Goal: Check status: Check status

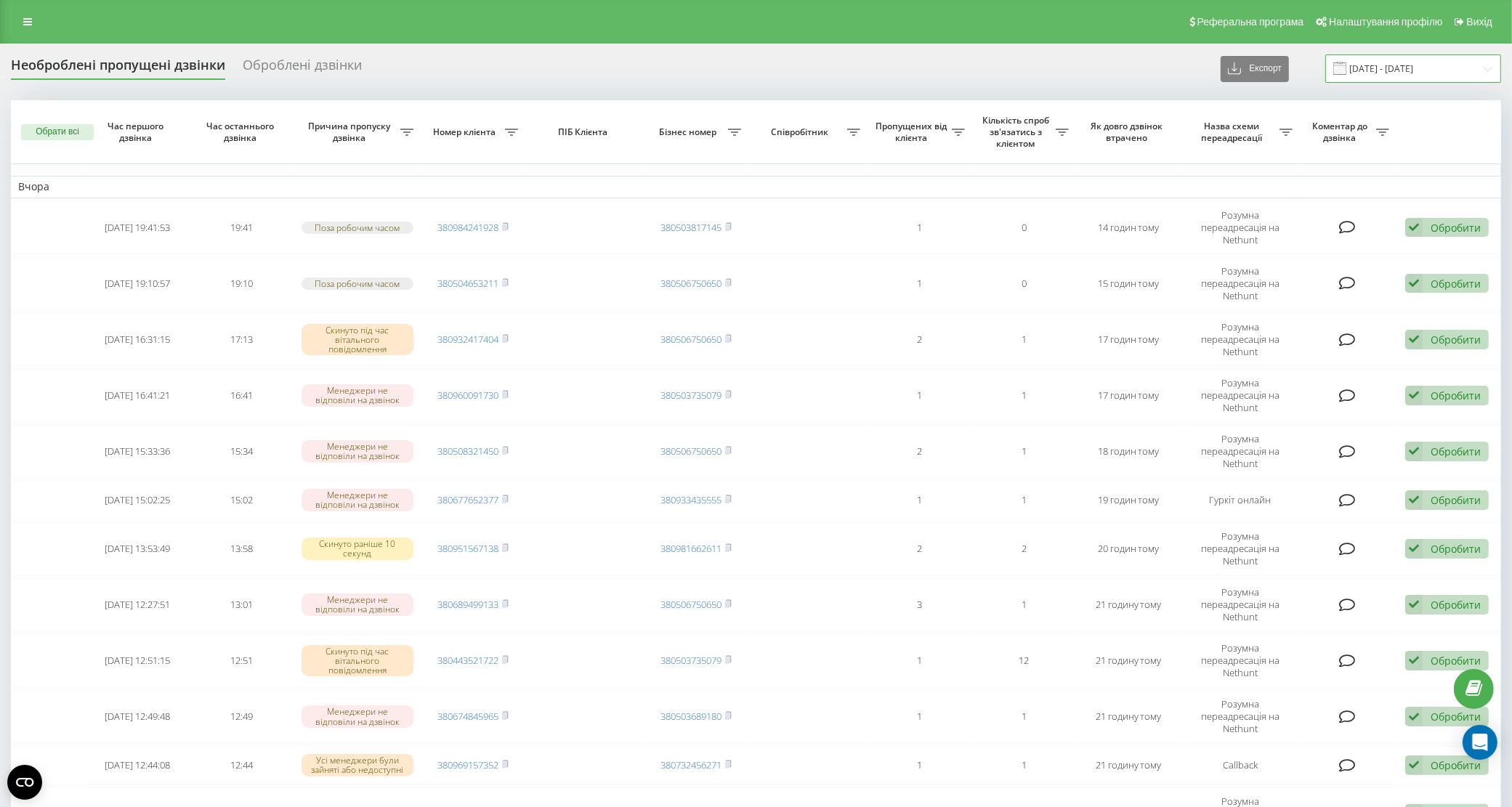
click at [1389, 72] on input "19.08.2025 - 19.09.2025" at bounding box center [1413, 69] width 176 height 28
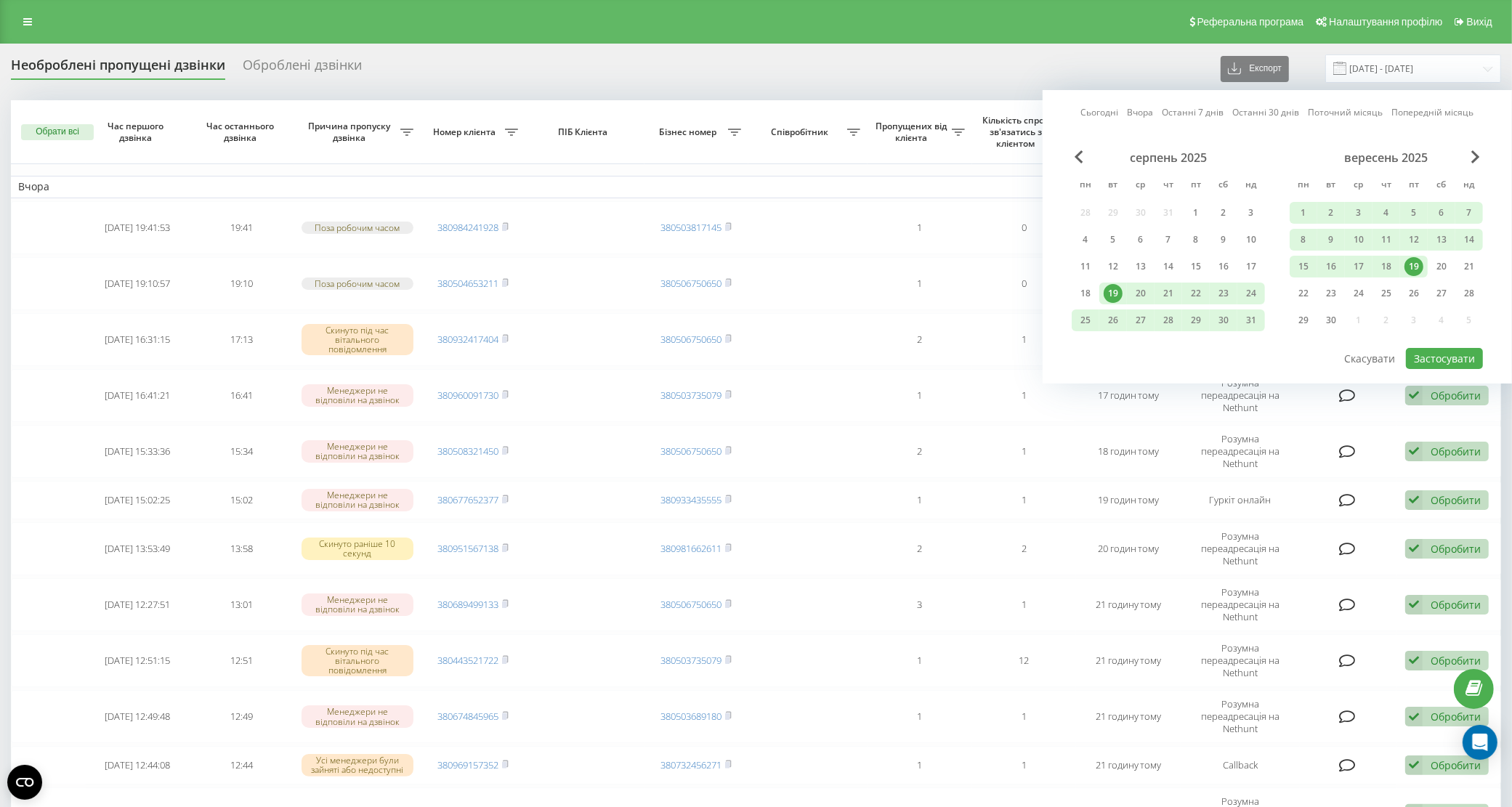
click at [1418, 262] on div "19" at bounding box center [1414, 266] width 19 height 19
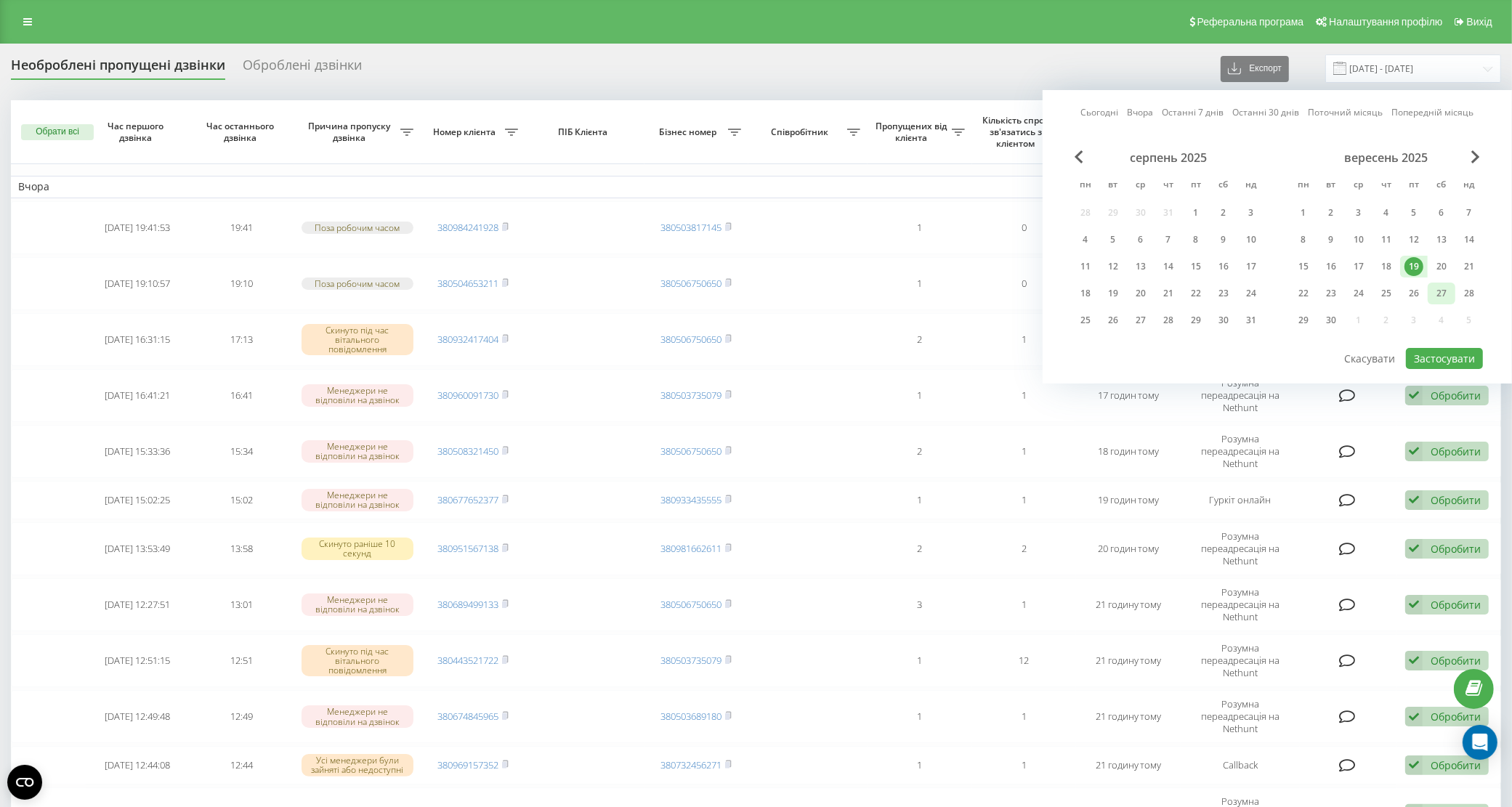
drag, startPoint x: 1448, startPoint y: 265, endPoint x: 1445, endPoint y: 287, distance: 22.2
click at [1448, 264] on div "20" at bounding box center [1442, 266] width 19 height 19
click at [1446, 353] on button "Застосувати" at bounding box center [1445, 359] width 77 height 21
type input "19.09.2025 - 20.09.2025"
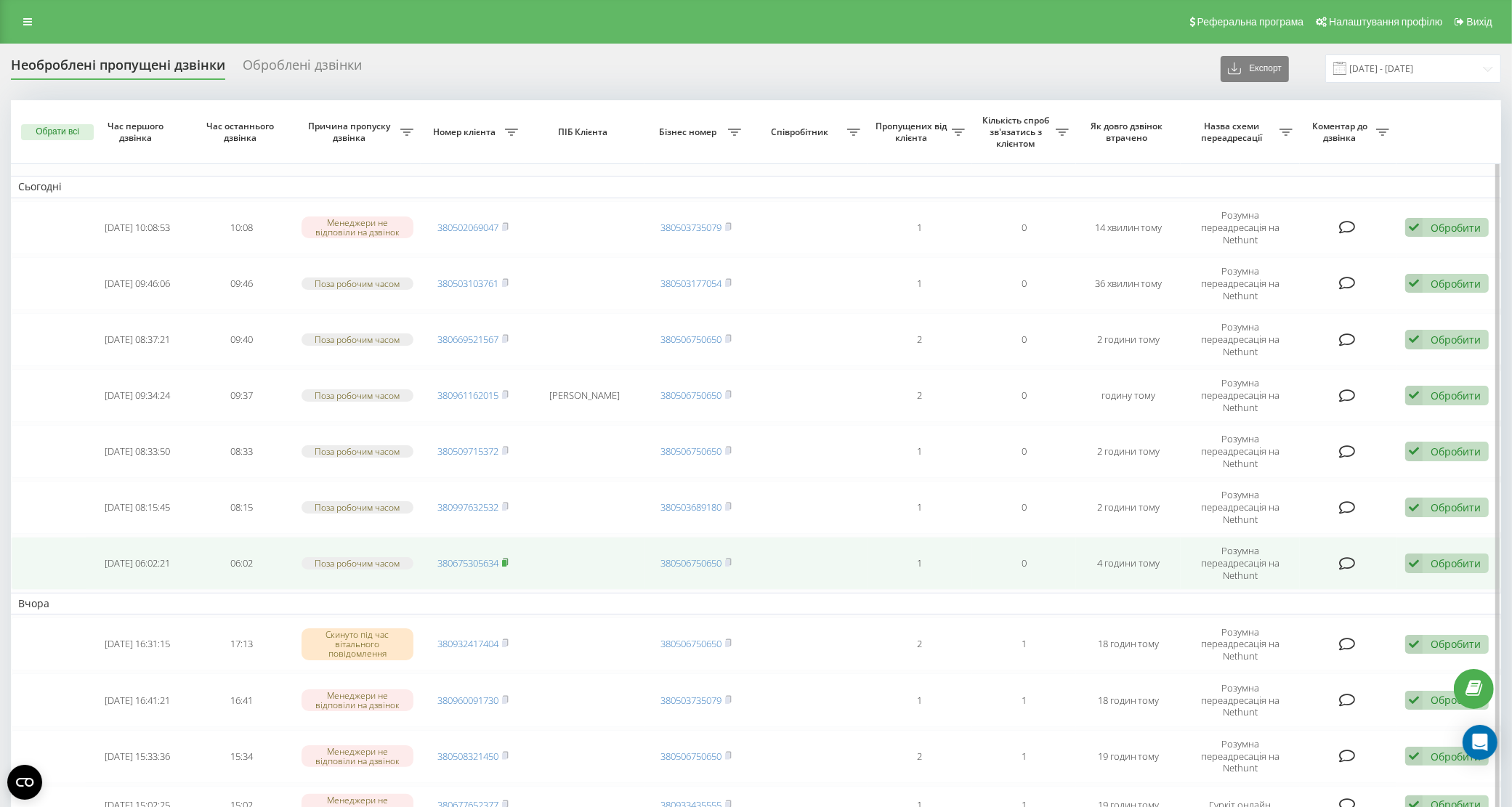
click at [506, 560] on rect at bounding box center [504, 563] width 4 height 7
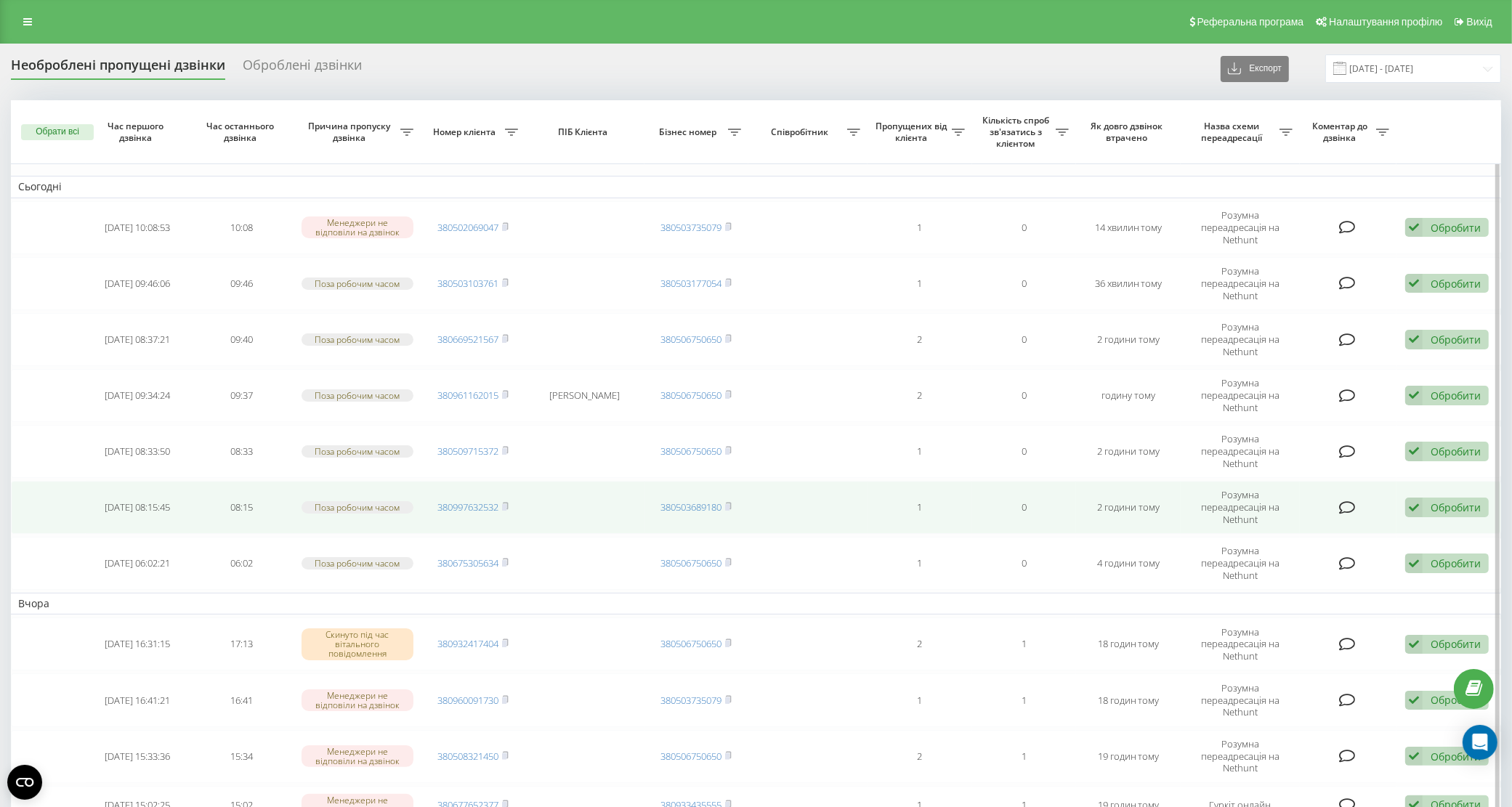
click at [510, 481] on td "380997632532" at bounding box center [473, 507] width 105 height 53
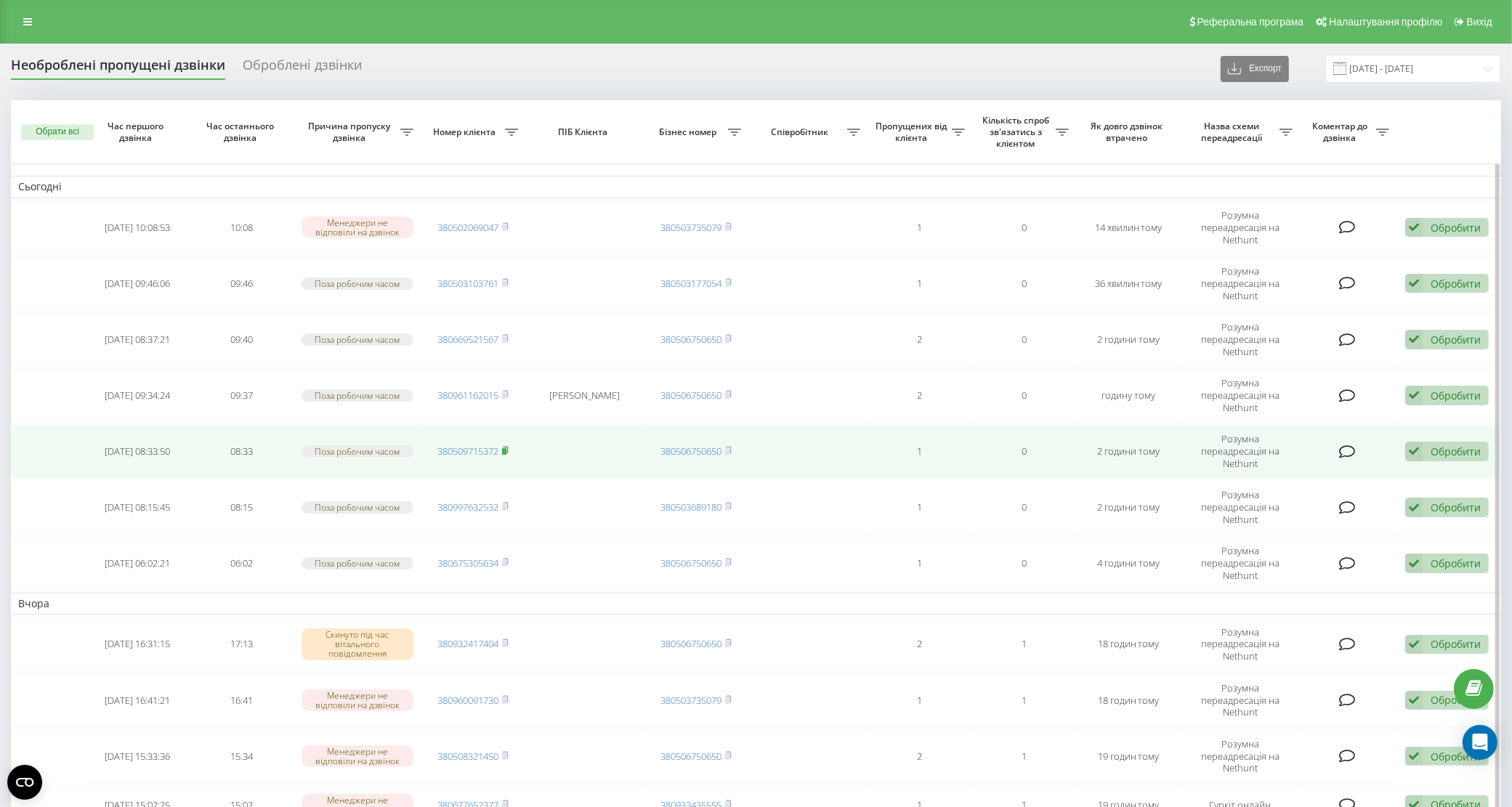
click at [506, 448] on rect at bounding box center [504, 451] width 4 height 7
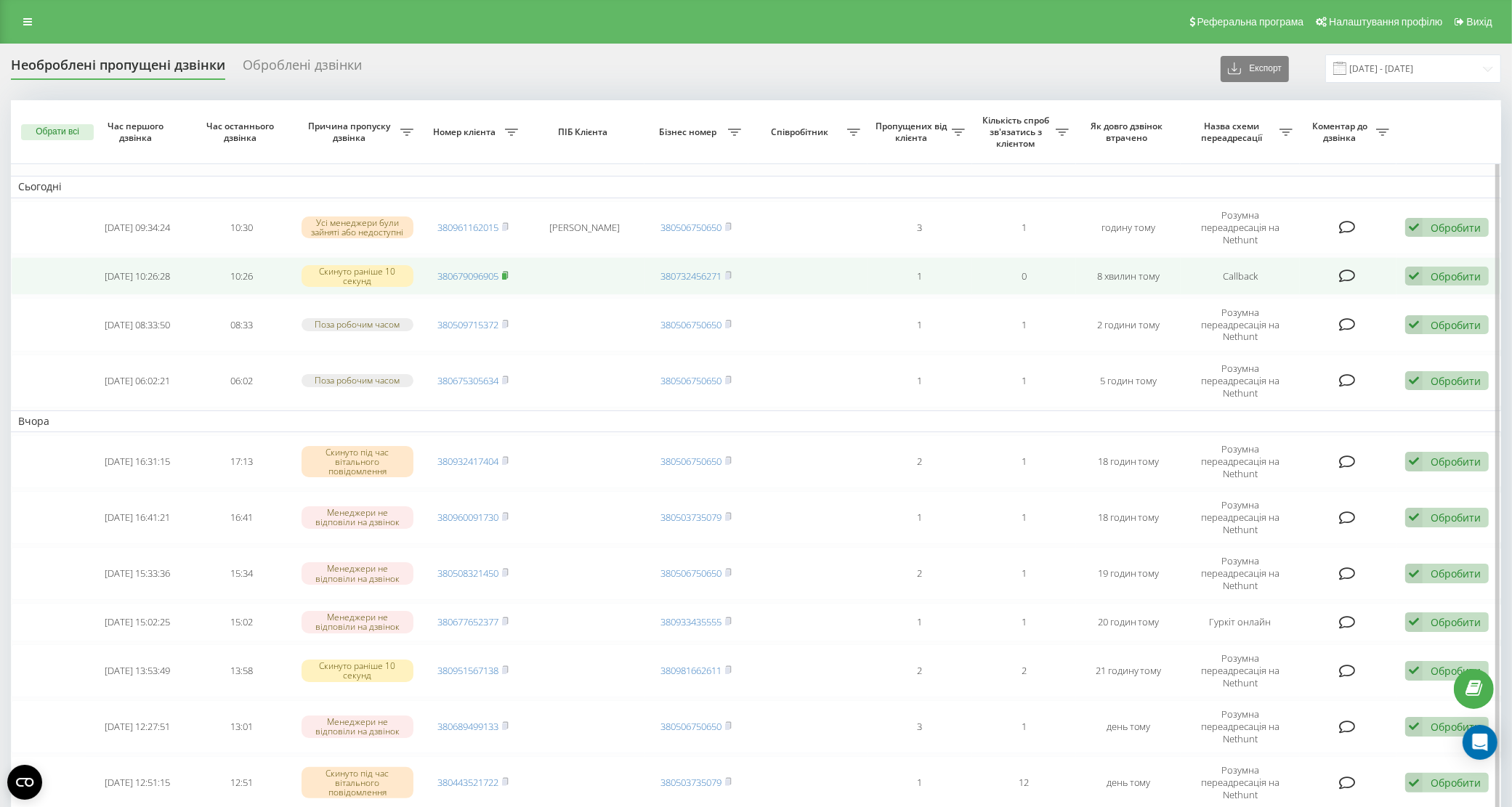
click at [507, 273] on rect at bounding box center [504, 276] width 4 height 7
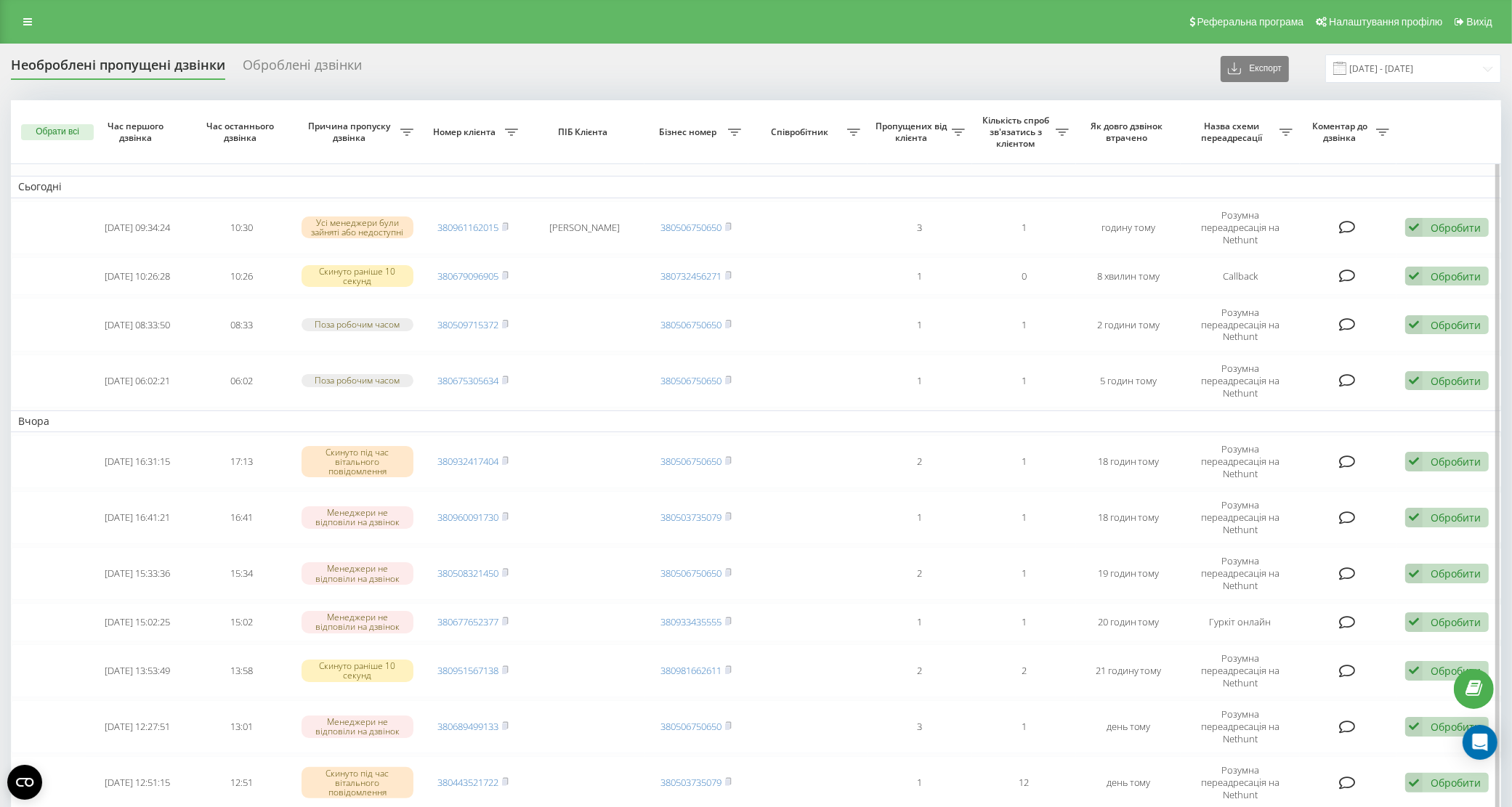
click at [1333, 448] on table "Сьогодні 2025-09-20 09:34:24 10:30 Усі менеджери були зайняті або недоступні 38…" at bounding box center [756, 584] width 1490 height 967
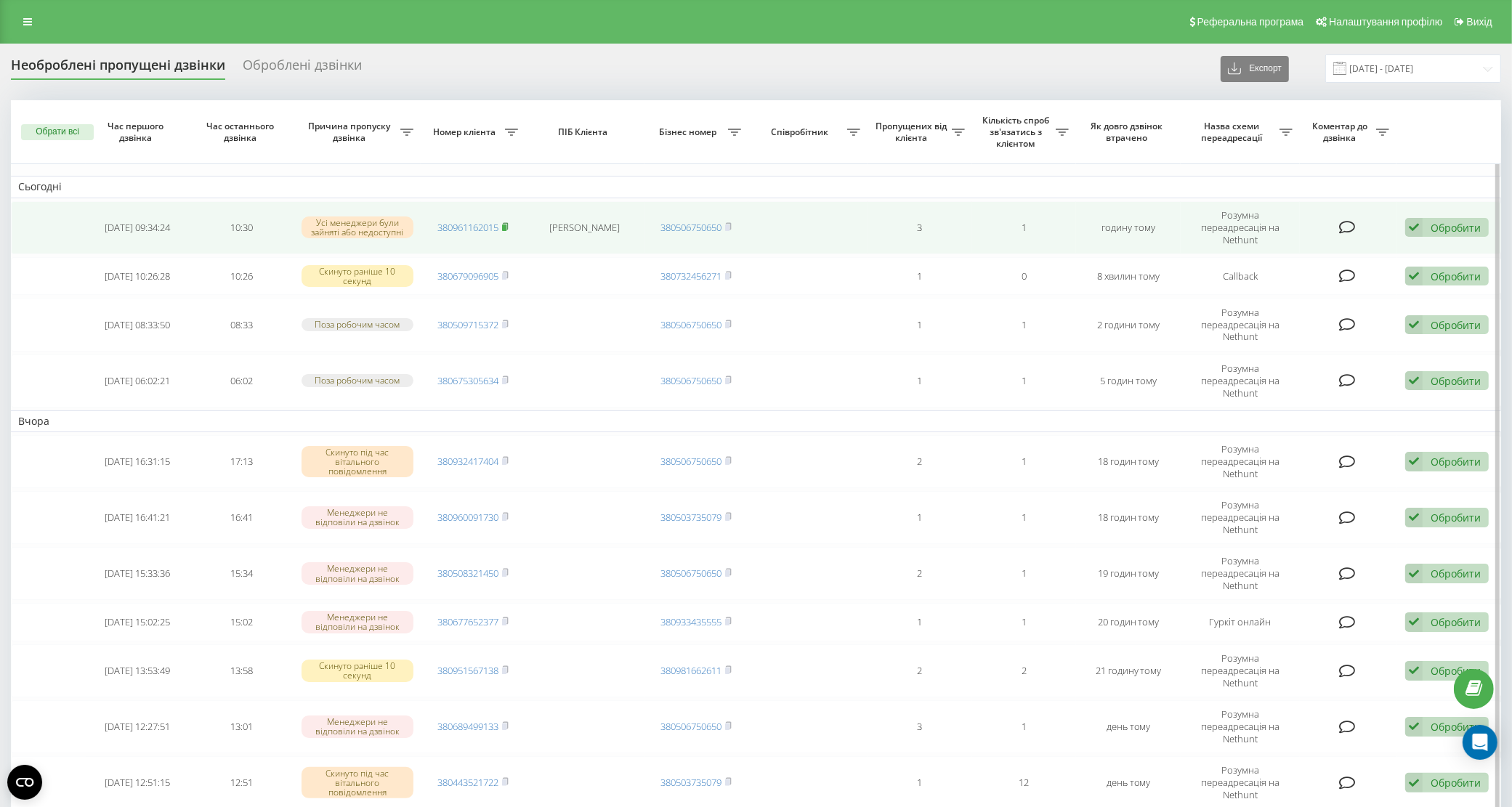
click at [507, 225] on span at bounding box center [505, 228] width 7 height 13
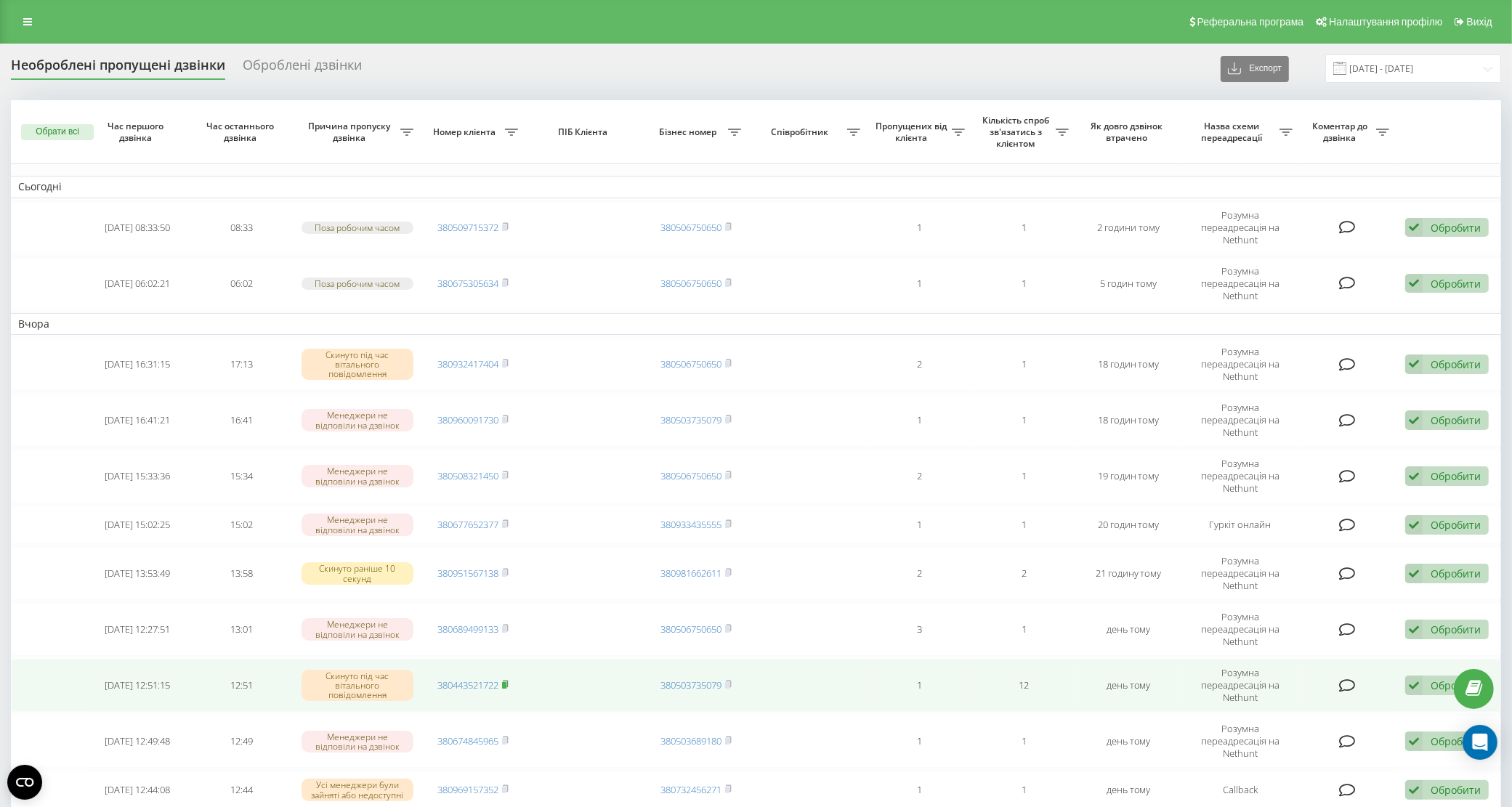
click at [506, 682] on rect at bounding box center [504, 685] width 4 height 7
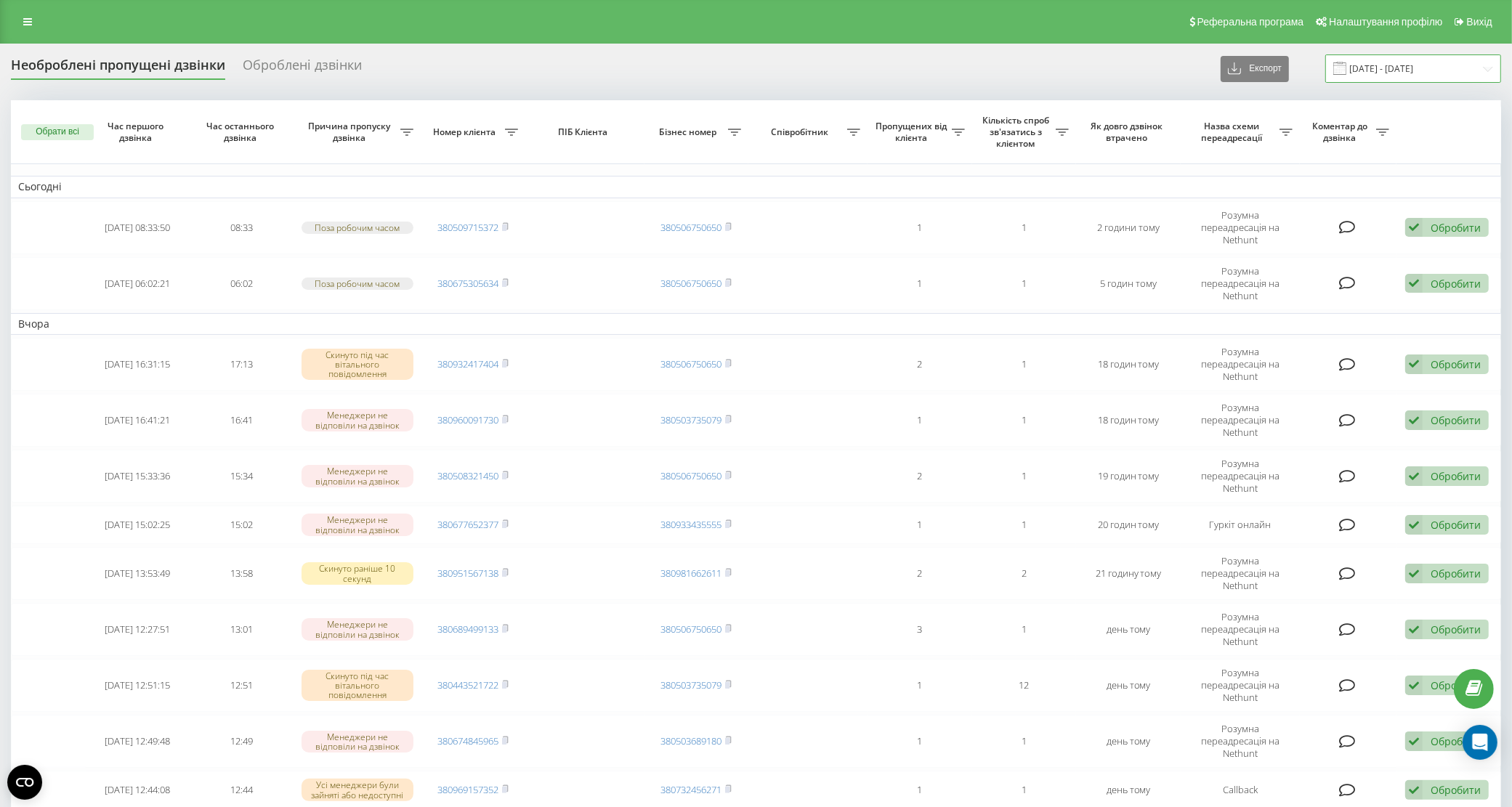
click at [1392, 66] on input "19.09.2025 - 20.09.2025" at bounding box center [1413, 69] width 176 height 28
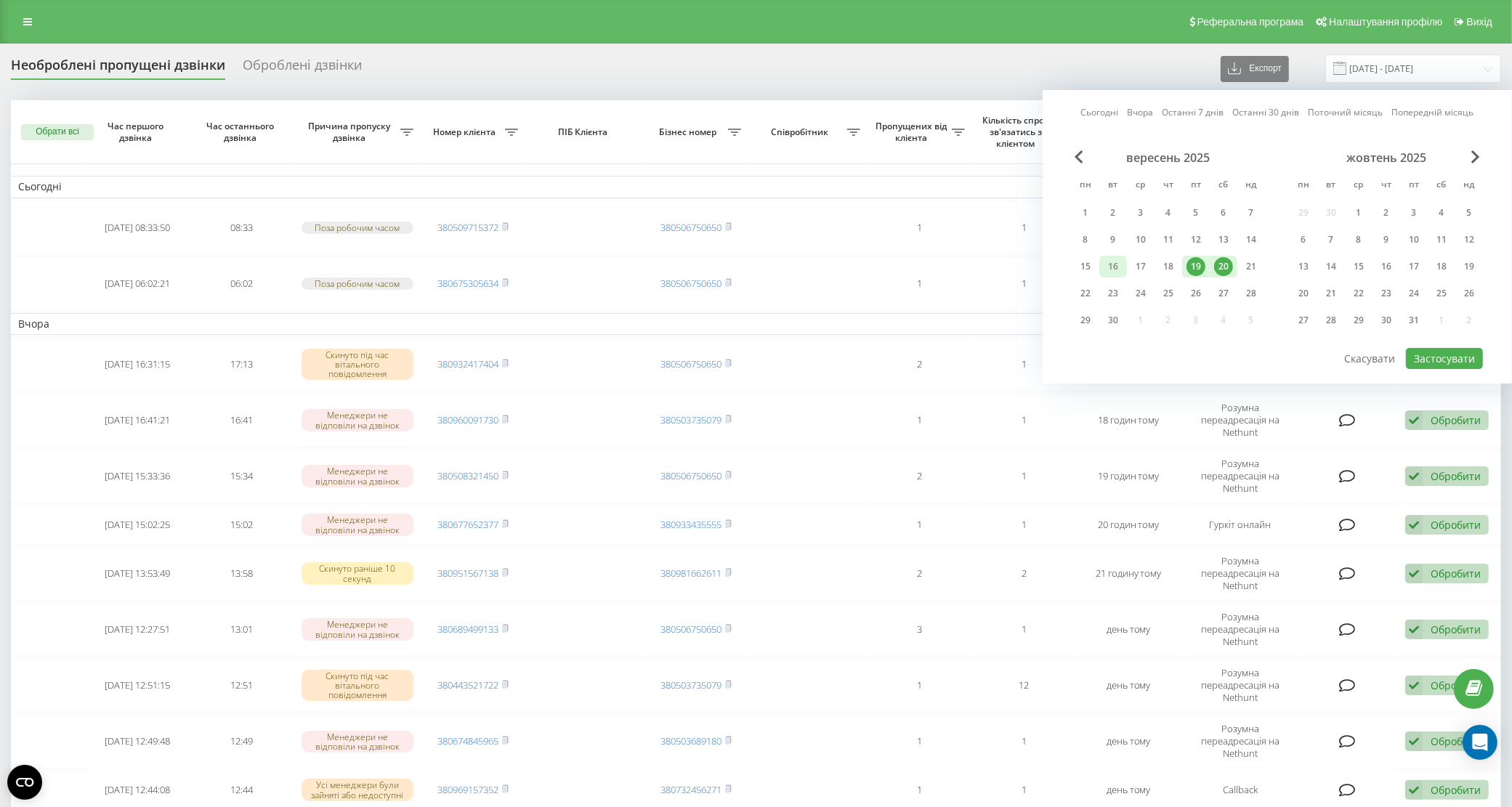
click at [1111, 268] on div "16" at bounding box center [1113, 266] width 19 height 19
click at [1219, 266] on div "20" at bounding box center [1224, 266] width 19 height 19
click at [1450, 353] on button "Застосувати" at bounding box center [1445, 359] width 77 height 21
type input "[DATE] - [DATE]"
